Goal: Check status: Check status

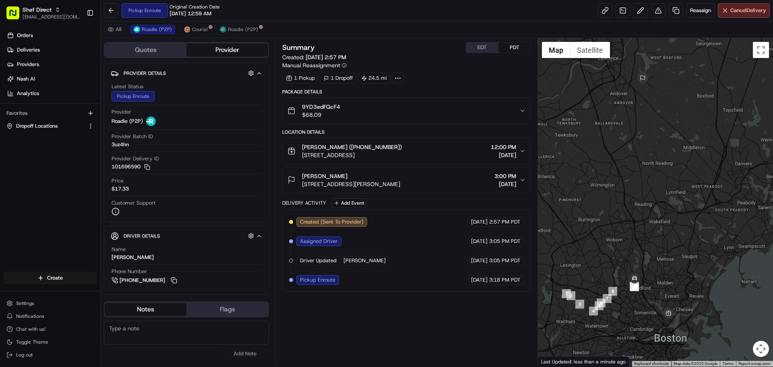
scroll to position [81, 0]
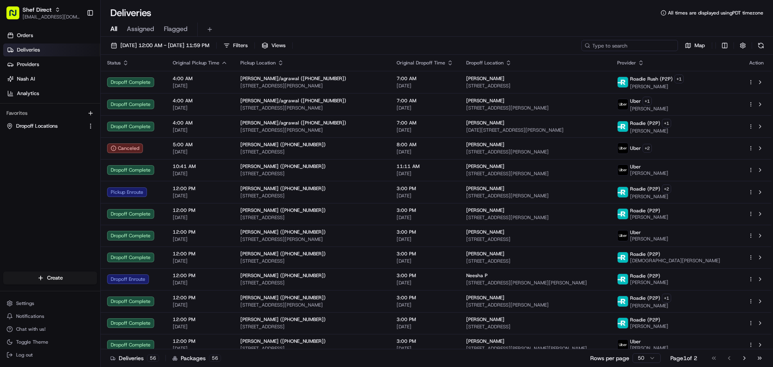
click at [641, 42] on input at bounding box center [629, 45] width 97 height 11
paste input "7UCL6mRWCDX"
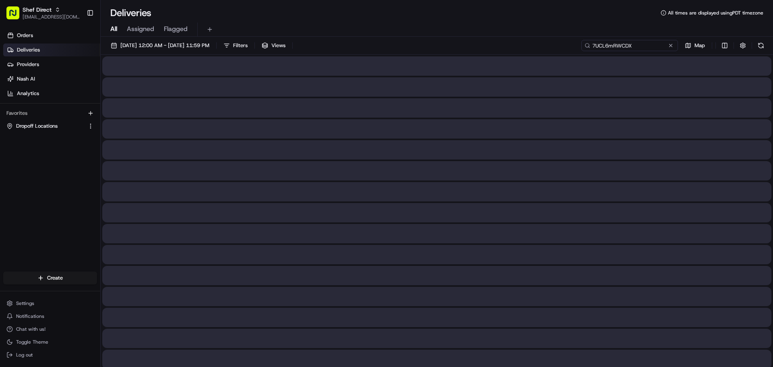
type input "7UCL6mRWCDX"
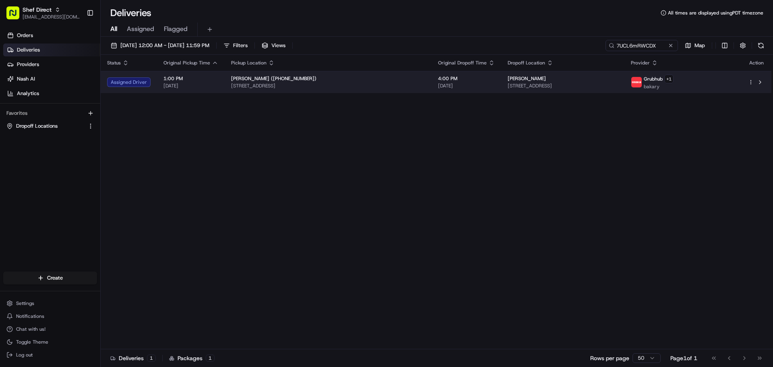
click at [581, 83] on span "13012 Vicenza Cv, Austin, TX 78737, USA" at bounding box center [563, 86] width 110 height 6
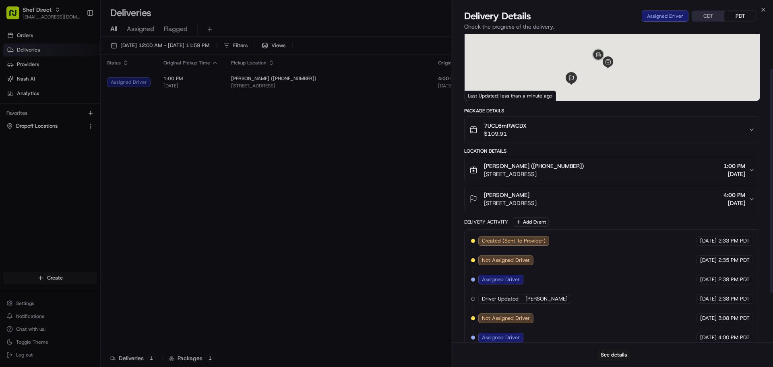
scroll to position [116, 0]
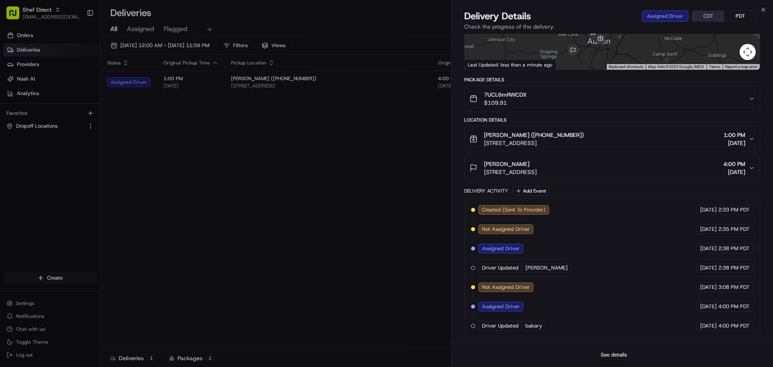
click at [608, 353] on button "See details" at bounding box center [613, 354] width 33 height 11
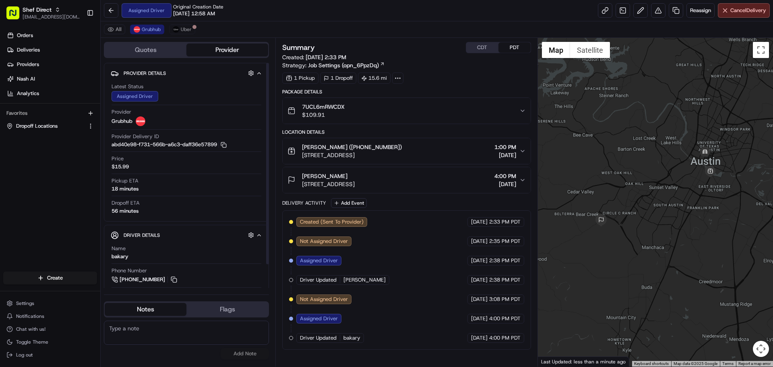
click at [186, 24] on div "All Grubhub Uber" at bounding box center [437, 29] width 672 height 17
click at [186, 28] on span "Uber" at bounding box center [186, 29] width 11 height 6
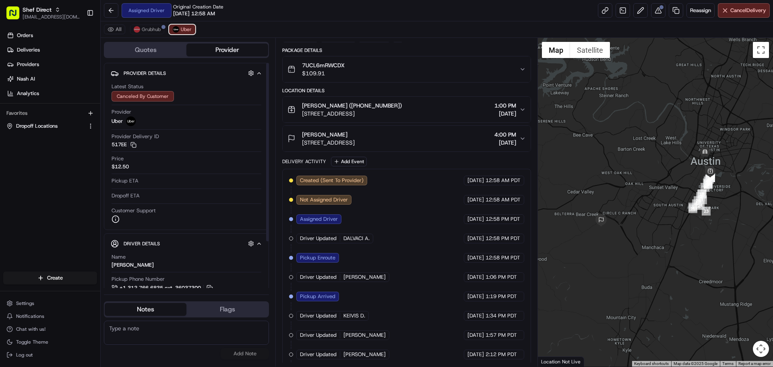
scroll to position [64, 0]
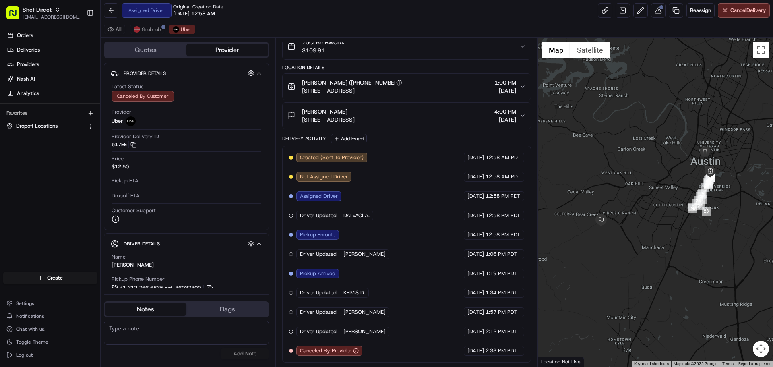
click at [318, 351] on span "Canceled By Provider" at bounding box center [326, 350] width 52 height 7
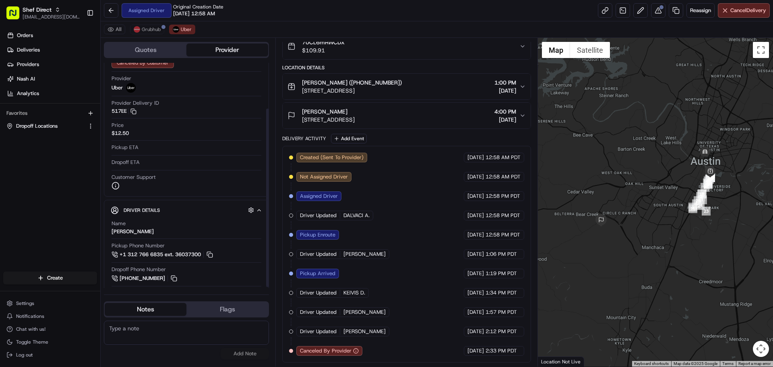
scroll to position [59, 0]
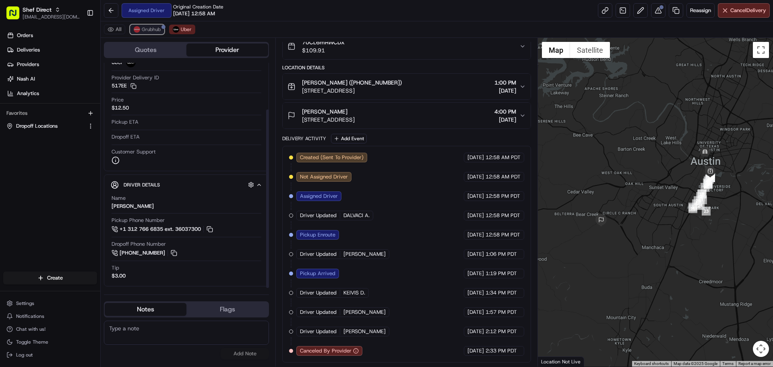
click at [157, 33] on button "Grubhub" at bounding box center [147, 30] width 34 height 10
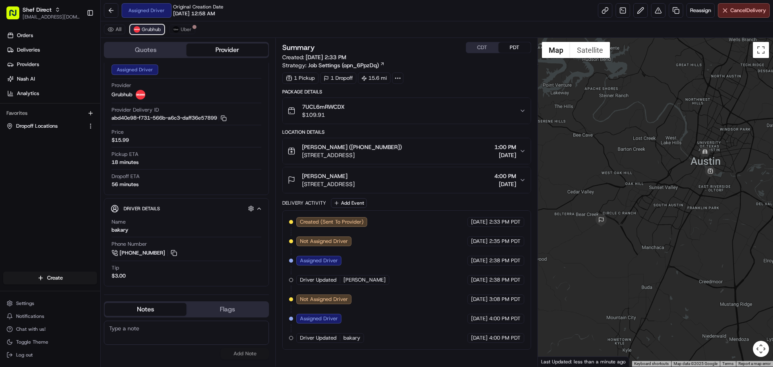
scroll to position [0, 0]
click at [175, 32] on img at bounding box center [176, 29] width 6 height 6
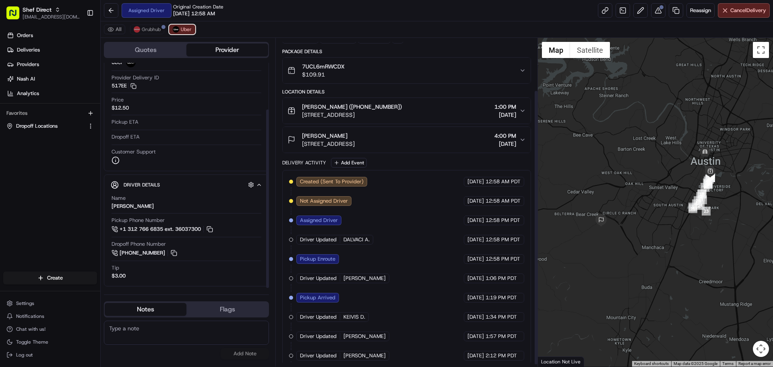
scroll to position [64, 0]
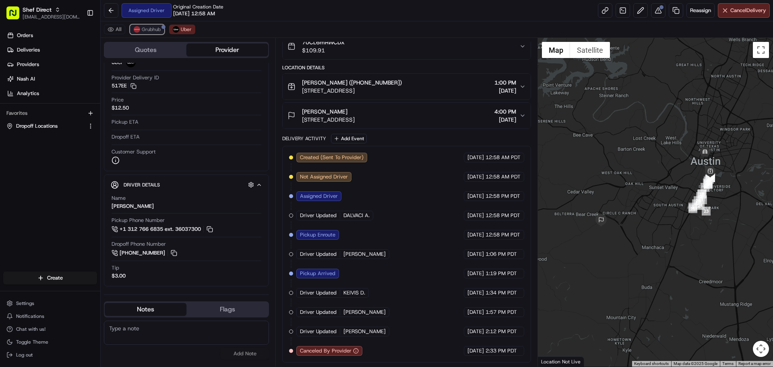
click at [150, 29] on span "Grubhub" at bounding box center [151, 29] width 19 height 6
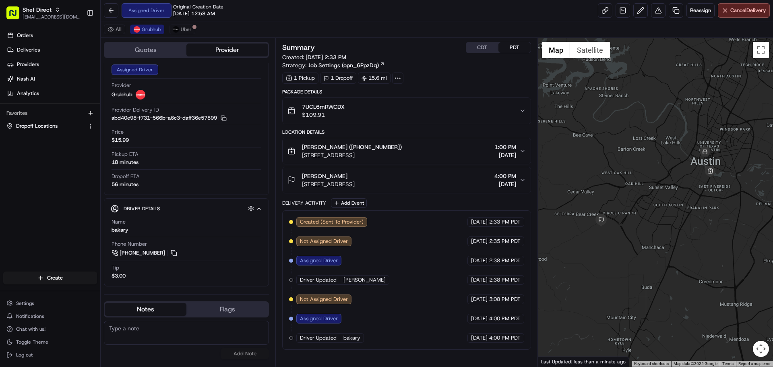
click at [342, 14] on div "Assigned Driver Original Creation Date 08/19/2025 12:58 AM Reassign Cancel Deli…" at bounding box center [437, 10] width 672 height 21
